Goal: Check status: Check status

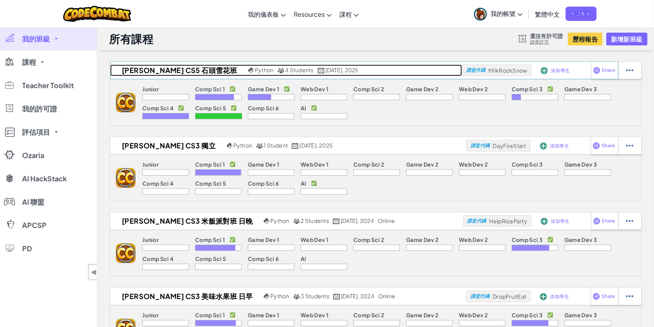
click at [156, 71] on h2 "[PERSON_NAME] CS5 石頭雪花班" at bounding box center [178, 70] width 136 height 12
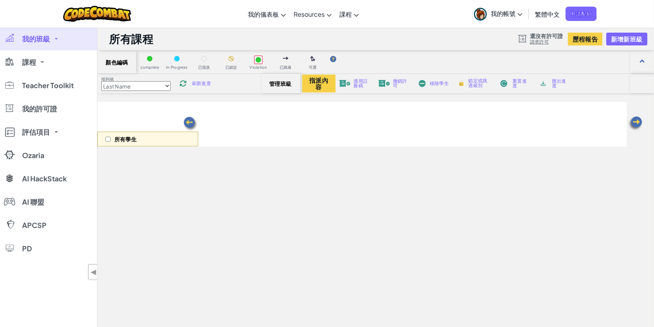
select select "5789587aad86a6efb573701e"
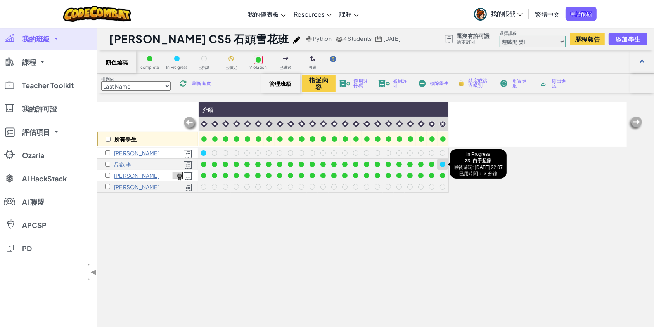
click at [442, 163] on div at bounding box center [442, 163] width 5 height 5
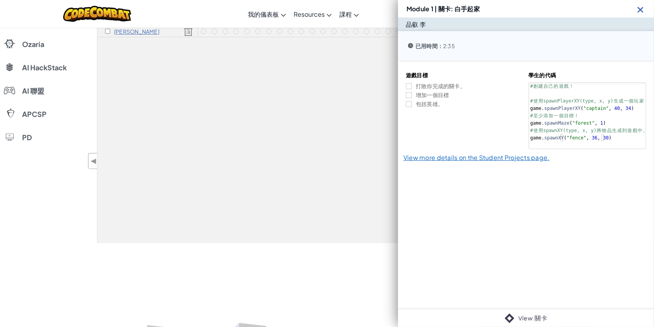
click at [643, 10] on img at bounding box center [641, 10] width 10 height 10
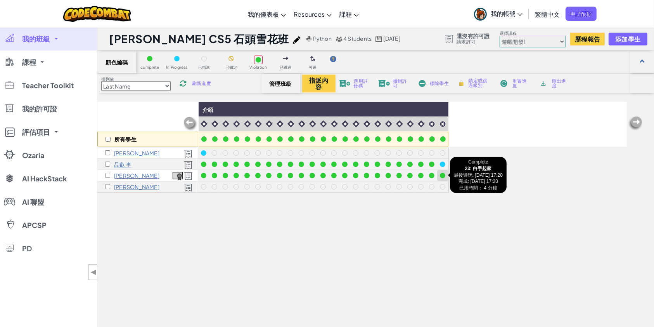
click at [443, 175] on div at bounding box center [442, 175] width 5 height 5
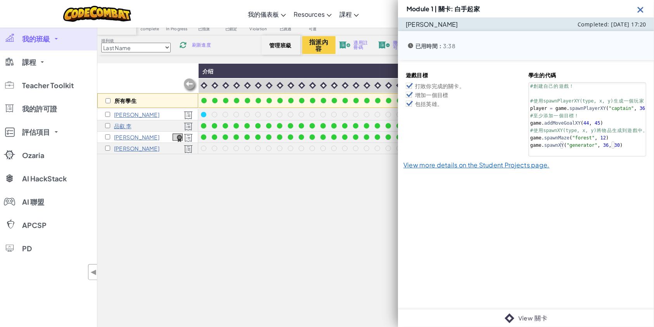
scroll to position [52, 0]
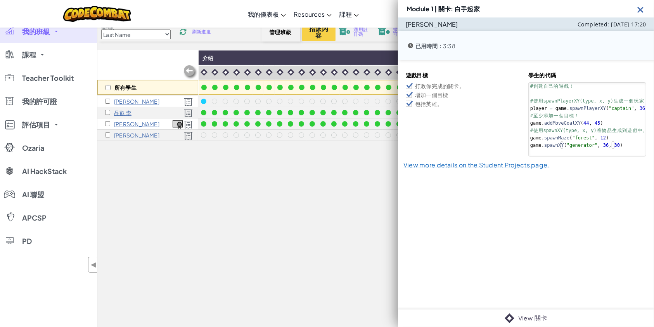
click at [312, 195] on div "所有學生 介绍 芃翰 [PERSON_NAME] [PERSON_NAME] [PERSON_NAME] 陳" at bounding box center [362, 194] width 530 height 288
click at [641, 11] on img at bounding box center [641, 10] width 10 height 10
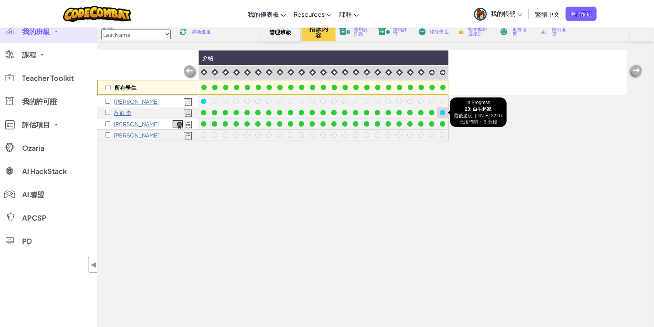
click at [444, 110] on div at bounding box center [442, 112] width 5 height 5
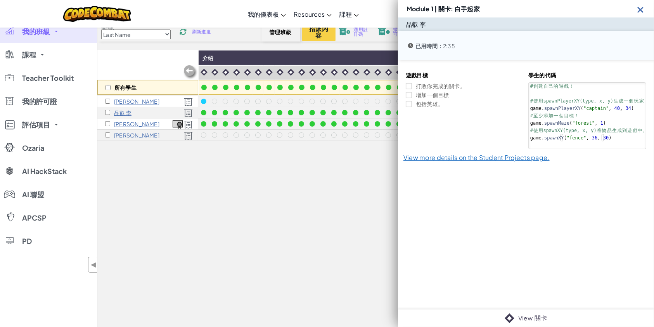
click at [365, 169] on div "所有學生 介绍 芃翰 [PERSON_NAME] [PERSON_NAME] [PERSON_NAME] 陳" at bounding box center [362, 194] width 530 height 288
click at [643, 8] on img at bounding box center [641, 10] width 10 height 10
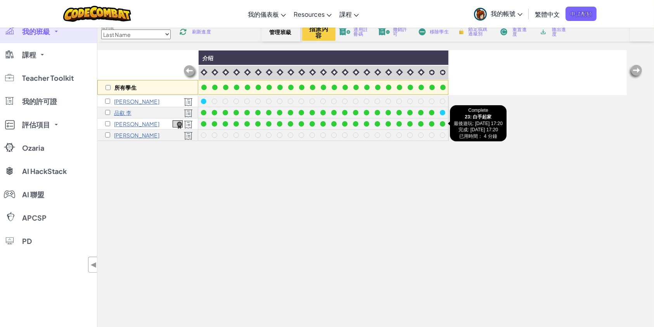
click at [444, 120] on div at bounding box center [442, 124] width 9 height 9
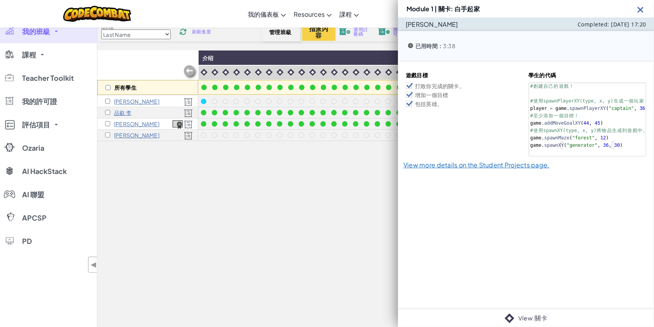
click at [642, 10] on img at bounding box center [641, 10] width 10 height 10
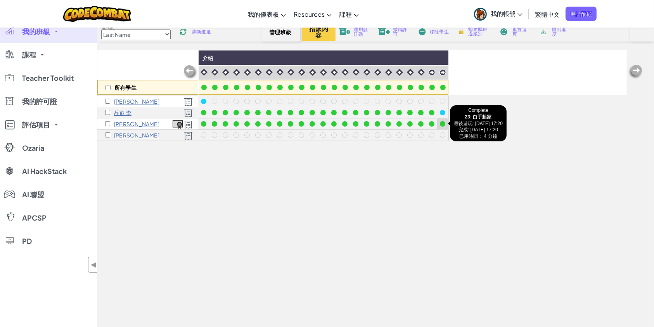
click at [441, 123] on div at bounding box center [442, 123] width 5 height 5
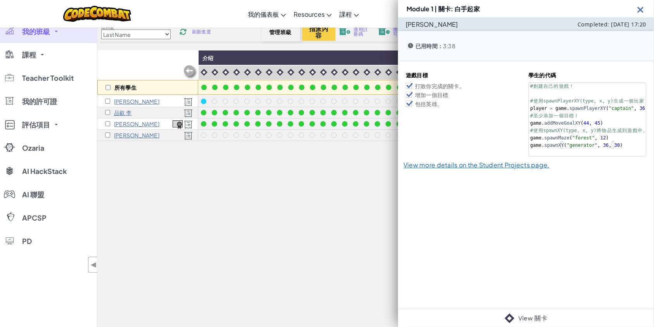
click at [640, 9] on img at bounding box center [641, 10] width 10 height 10
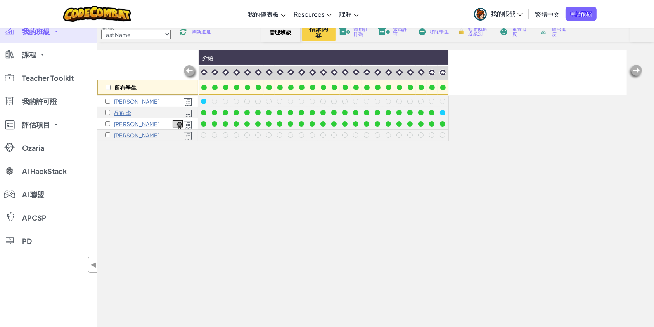
click at [447, 122] on div at bounding box center [442, 123] width 11 height 11
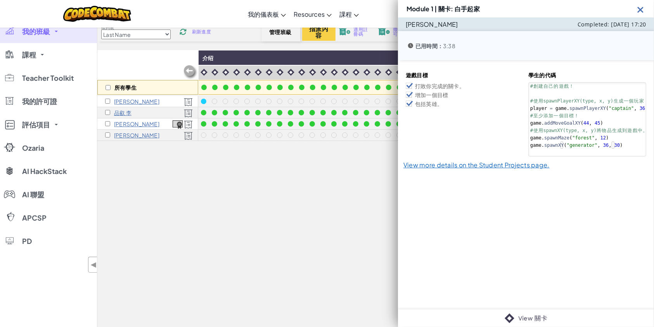
click at [639, 10] on img at bounding box center [641, 10] width 10 height 10
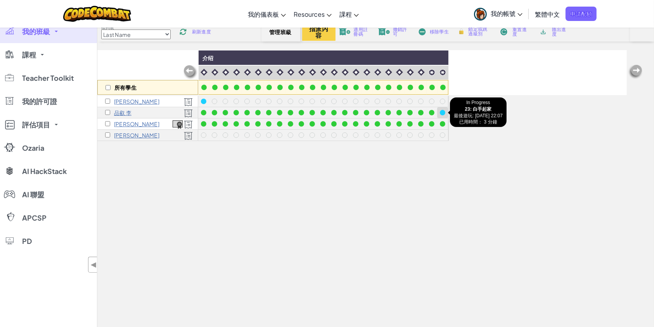
click at [440, 111] on div at bounding box center [442, 112] width 5 height 5
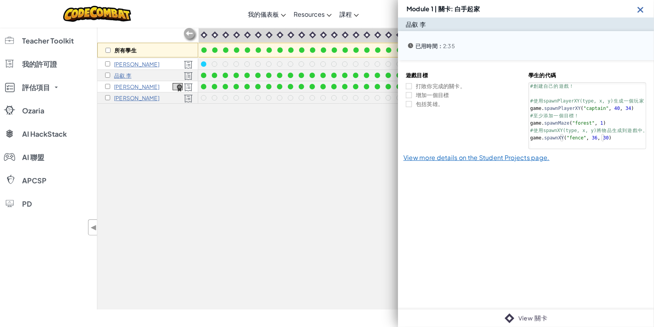
scroll to position [103, 0]
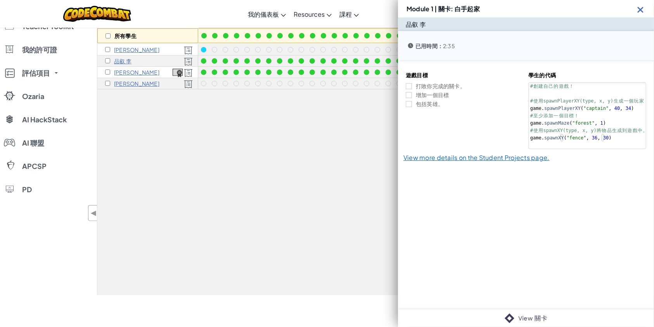
click at [641, 7] on img at bounding box center [641, 10] width 10 height 10
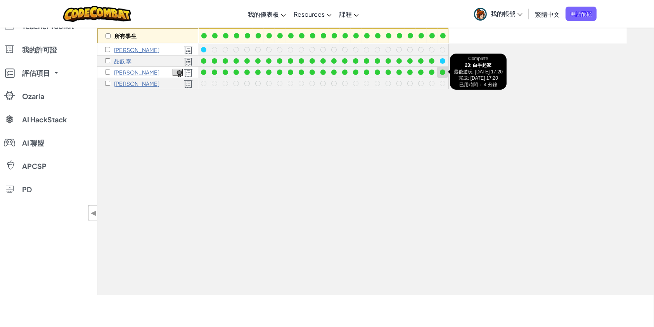
click at [445, 69] on div at bounding box center [442, 72] width 9 height 9
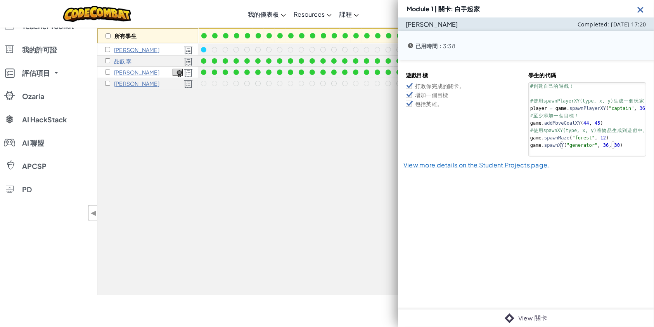
click at [640, 11] on img at bounding box center [641, 10] width 10 height 10
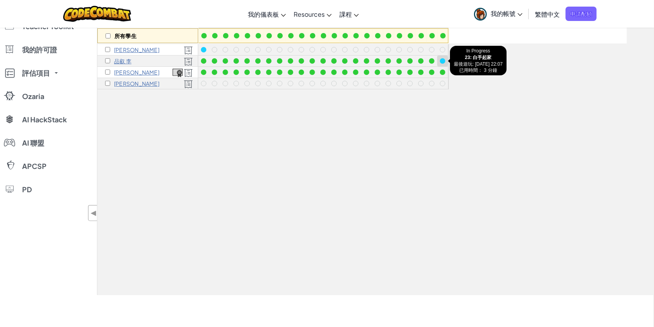
click at [442, 62] on div at bounding box center [442, 60] width 5 height 5
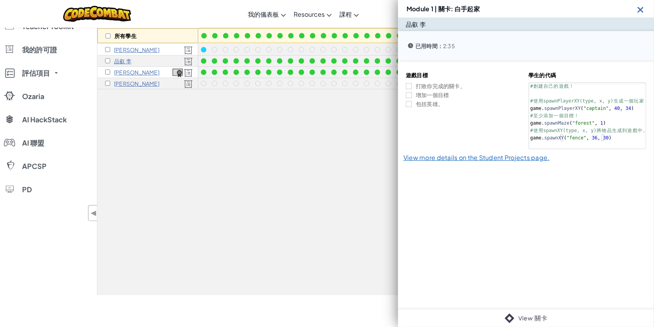
click at [639, 8] on img at bounding box center [641, 10] width 10 height 10
